Goal: Task Accomplishment & Management: Manage account settings

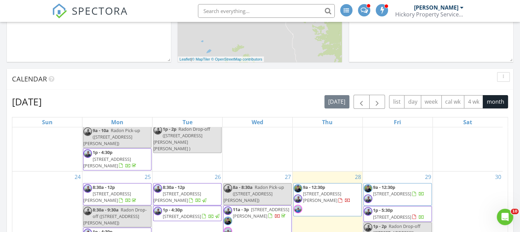
scroll to position [420, 0]
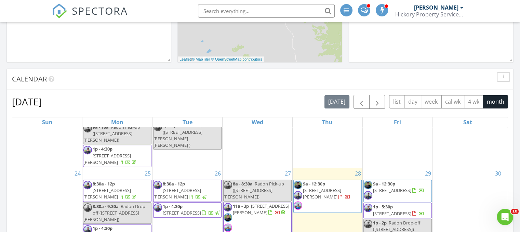
click at [131, 187] on span "1160 Western Ave, Craig 81625" at bounding box center [106, 193] width 47 height 13
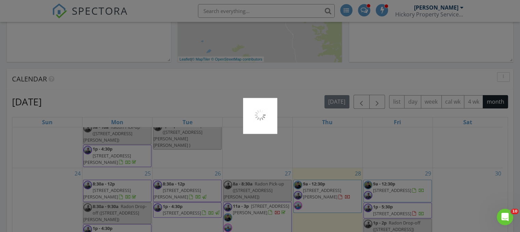
click at [134, 186] on div at bounding box center [260, 116] width 520 height 232
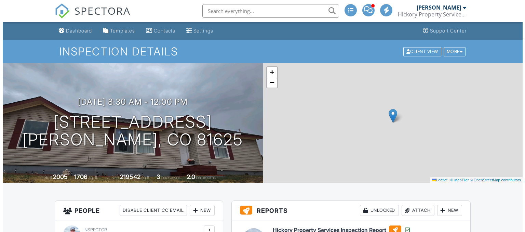
scroll to position [102, 0]
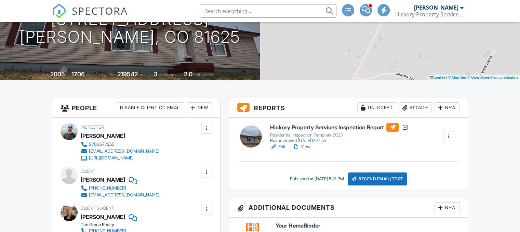
click at [406, 107] on div at bounding box center [404, 107] width 7 height 7
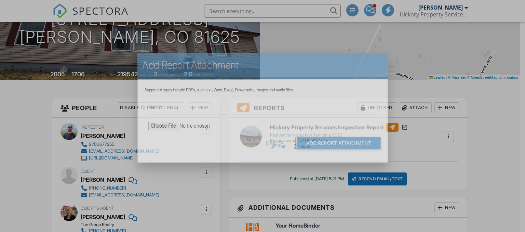
scroll to position [0, 0]
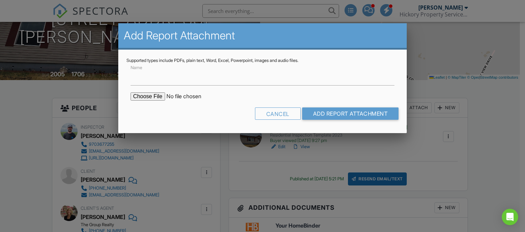
click at [145, 96] on input "file" at bounding box center [189, 96] width 116 height 8
type input "C:\fakepath\[STREET_ADDRESS] Test.pdf"
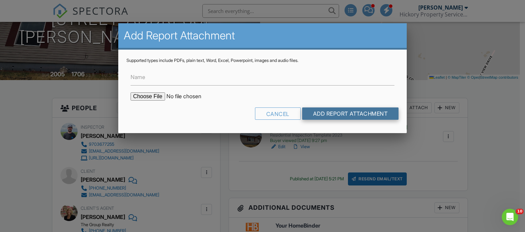
click at [327, 116] on input "Add Report Attachment" at bounding box center [350, 113] width 97 height 12
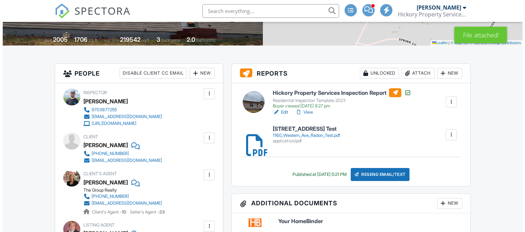
scroll to position [171, 0]
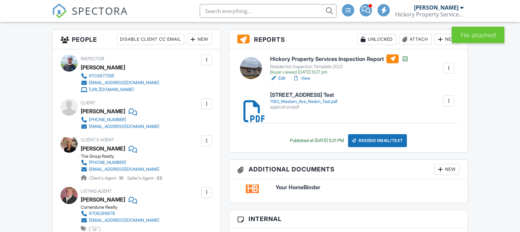
click at [384, 142] on div "Resend Email/Text" at bounding box center [377, 140] width 59 height 13
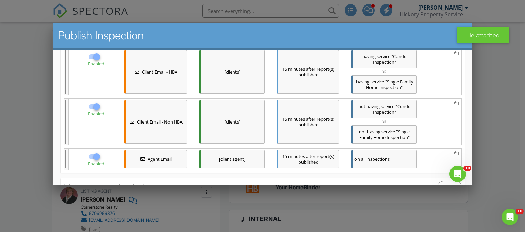
scroll to position [0, 0]
click at [90, 60] on span "Enabled" at bounding box center [95, 63] width 16 height 6
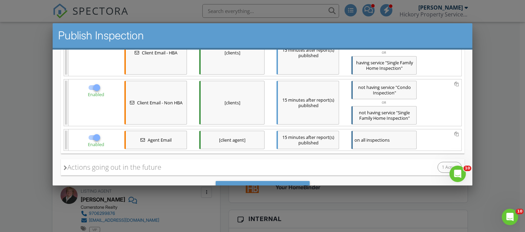
scroll to position [184, 0]
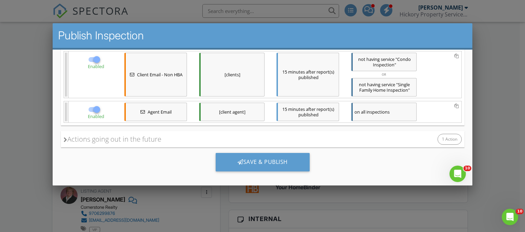
click at [89, 108] on div at bounding box center [93, 109] width 13 height 8
click at [94, 106] on div at bounding box center [97, 109] width 12 height 12
checkbox input "false"
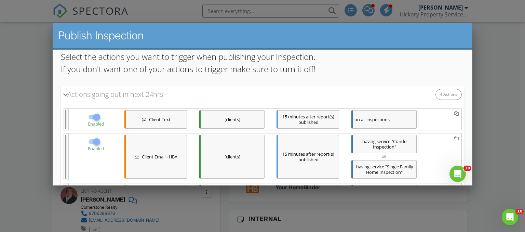
scroll to position [81, 0]
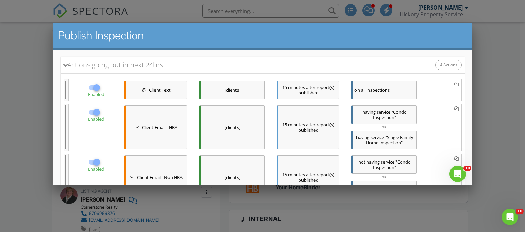
click at [93, 84] on div at bounding box center [97, 87] width 12 height 12
checkbox input "false"
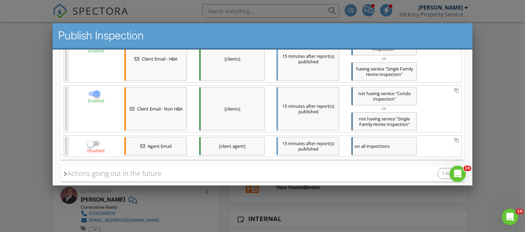
click at [229, 58] on div "[clients]" at bounding box center [231, 59] width 65 height 44
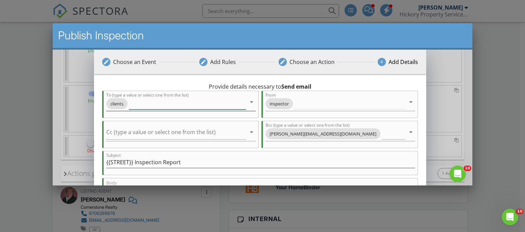
click at [251, 102] on icon "arrow_drop_down" at bounding box center [251, 101] width 8 height 8
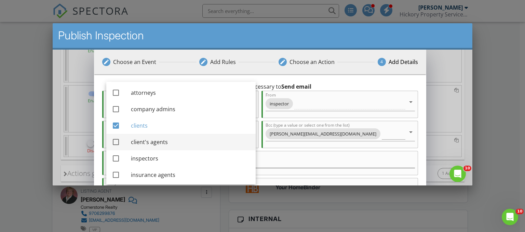
click at [117, 143] on div at bounding box center [116, 142] width 12 height 12
checkbox input "true"
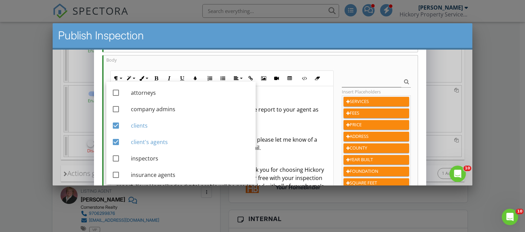
scroll to position [205, 0]
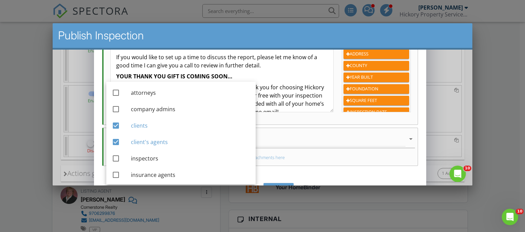
click at [302, 170] on div "Provide details necessary to Send email To (type a value or select one from the…" at bounding box center [259, 26] width 315 height 298
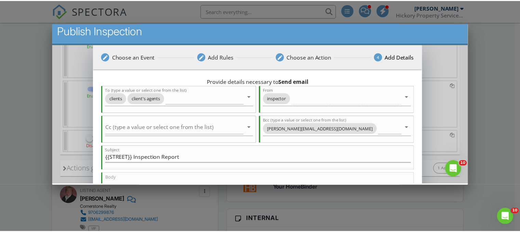
scroll to position [0, 0]
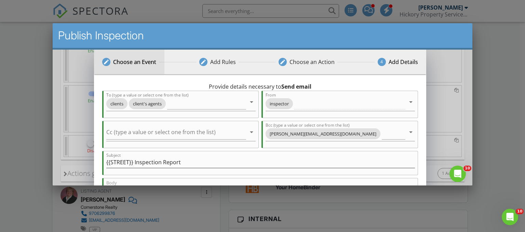
click at [130, 63] on div "Choose an Event" at bounding box center [134, 61] width 43 height 8
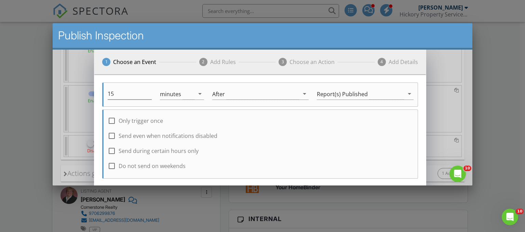
click at [25, 48] on div at bounding box center [262, 111] width 525 height 290
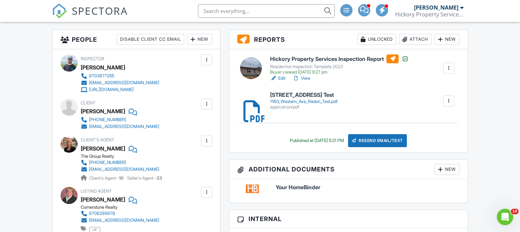
click at [367, 138] on div "Resend Email/Text" at bounding box center [377, 140] width 59 height 13
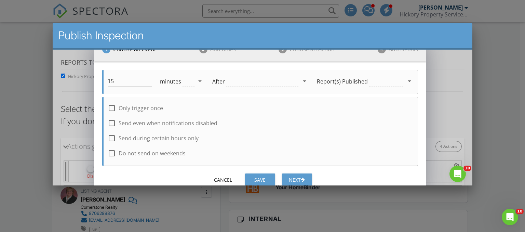
scroll to position [18, 0]
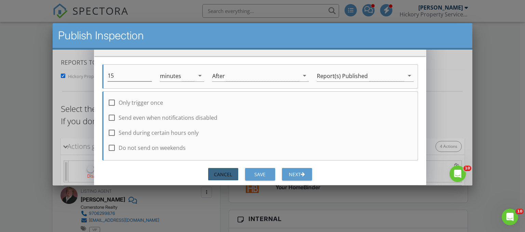
click at [221, 171] on div "Cancel" at bounding box center [222, 173] width 19 height 7
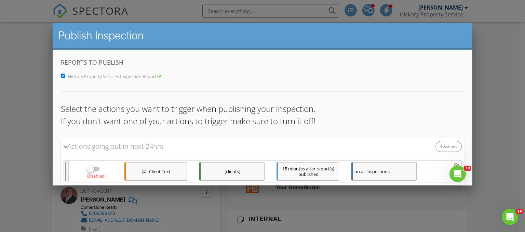
scroll to position [102, 0]
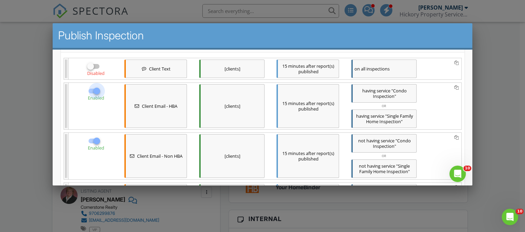
click at [91, 89] on div at bounding box center [97, 91] width 12 height 12
checkbox input "false"
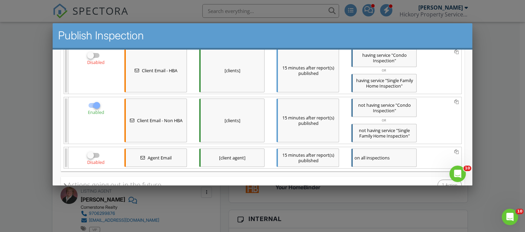
scroll to position [171, 0]
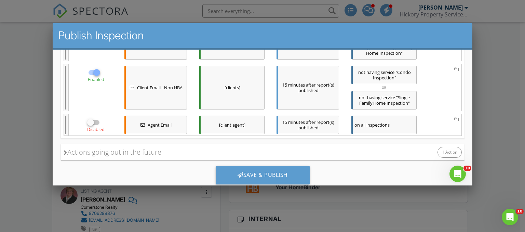
click at [230, 86] on div "[clients]" at bounding box center [231, 87] width 65 height 44
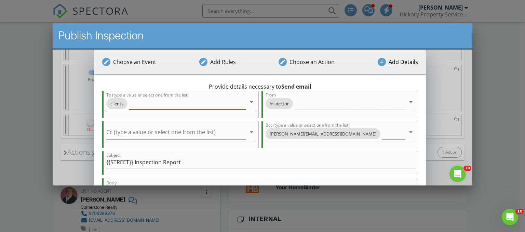
click at [250, 102] on icon "arrow_drop_down" at bounding box center [251, 101] width 8 height 8
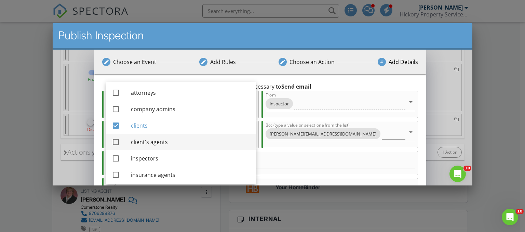
click at [117, 141] on div at bounding box center [116, 142] width 12 height 12
checkbox input "true"
click at [421, 129] on div "Provide details necessary to Send email To (type a value or select one from the…" at bounding box center [260, 230] width 332 height 312
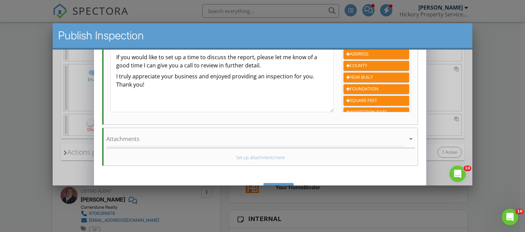
scroll to position [137, 0]
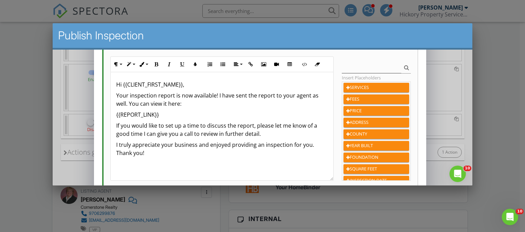
drag, startPoint x: 255, startPoint y: 133, endPoint x: 113, endPoint y: 119, distance: 142.4
click at [113, 119] on div "Hi {{CLIENT_FIRST_NAME}}, Your inspection report is now available! I have sent …" at bounding box center [221, 126] width 222 height 108
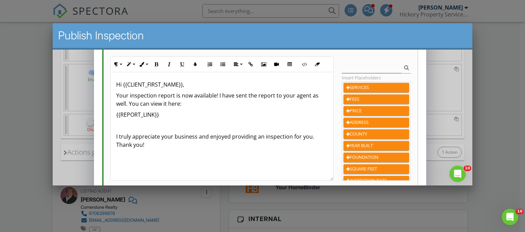
click at [155, 95] on p "Your inspection report is now available! I have sent the report to your agent a…" at bounding box center [221, 99] width 211 height 16
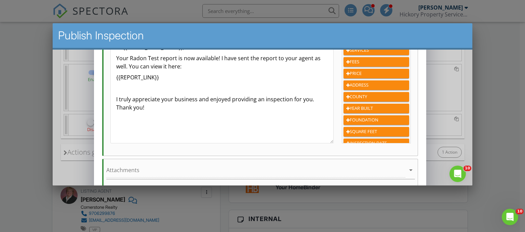
scroll to position [220, 0]
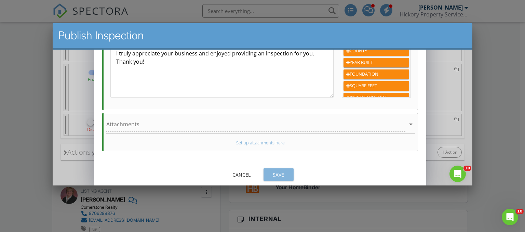
click at [282, 174] on div "Save" at bounding box center [278, 173] width 19 height 7
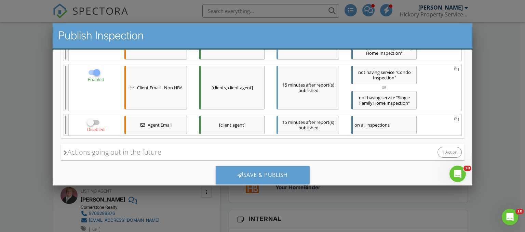
click at [282, 174] on div "Save & Publish" at bounding box center [262, 174] width 94 height 18
